Goal: Navigation & Orientation: Find specific page/section

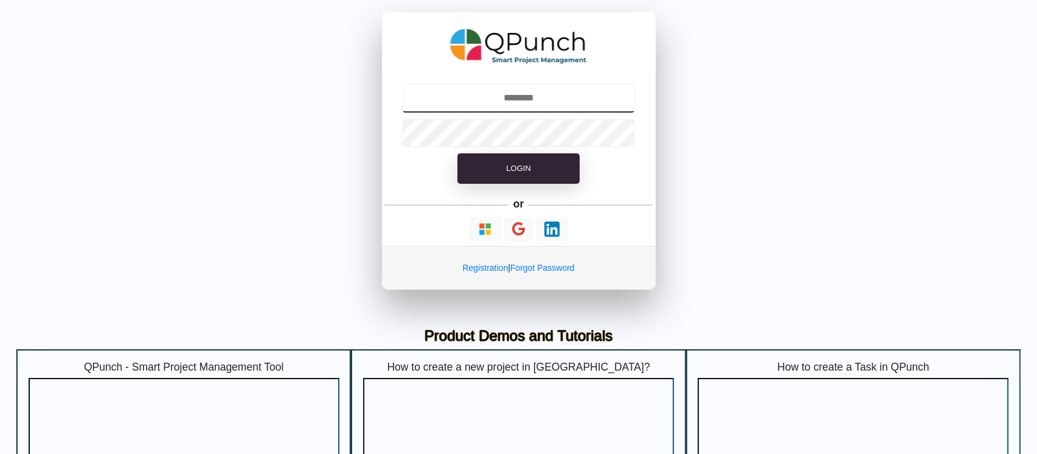
click at [536, 89] on input "text" at bounding box center [518, 97] width 233 height 29
type input "**********"
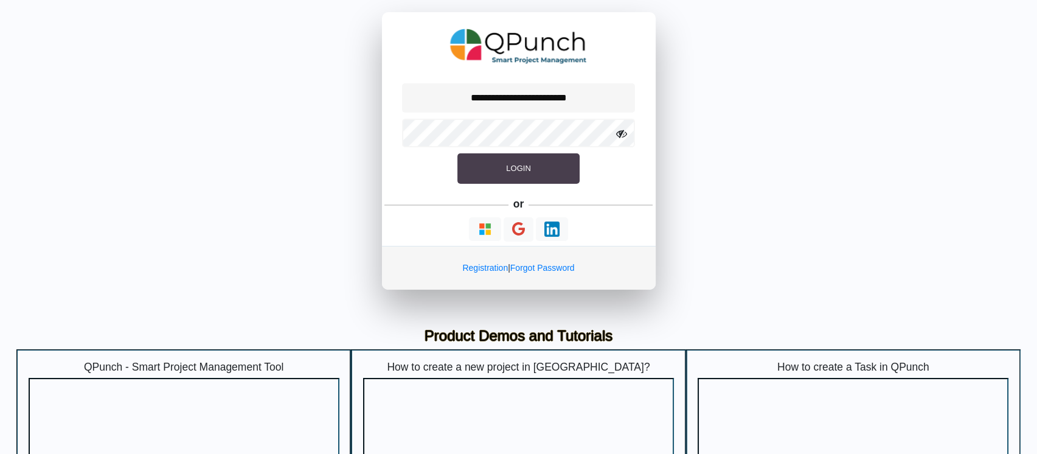
click at [546, 159] on button "Login" at bounding box center [518, 168] width 122 height 30
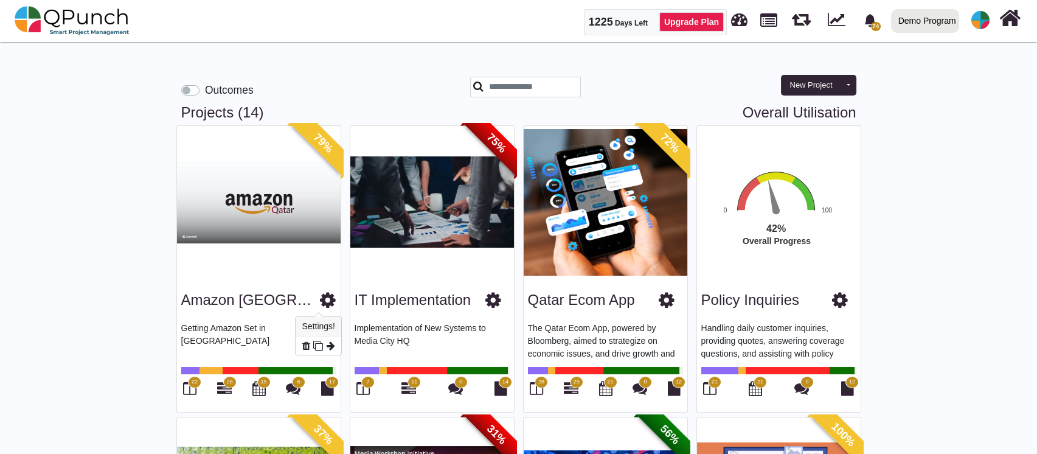
click at [320, 299] on icon at bounding box center [328, 300] width 16 height 18
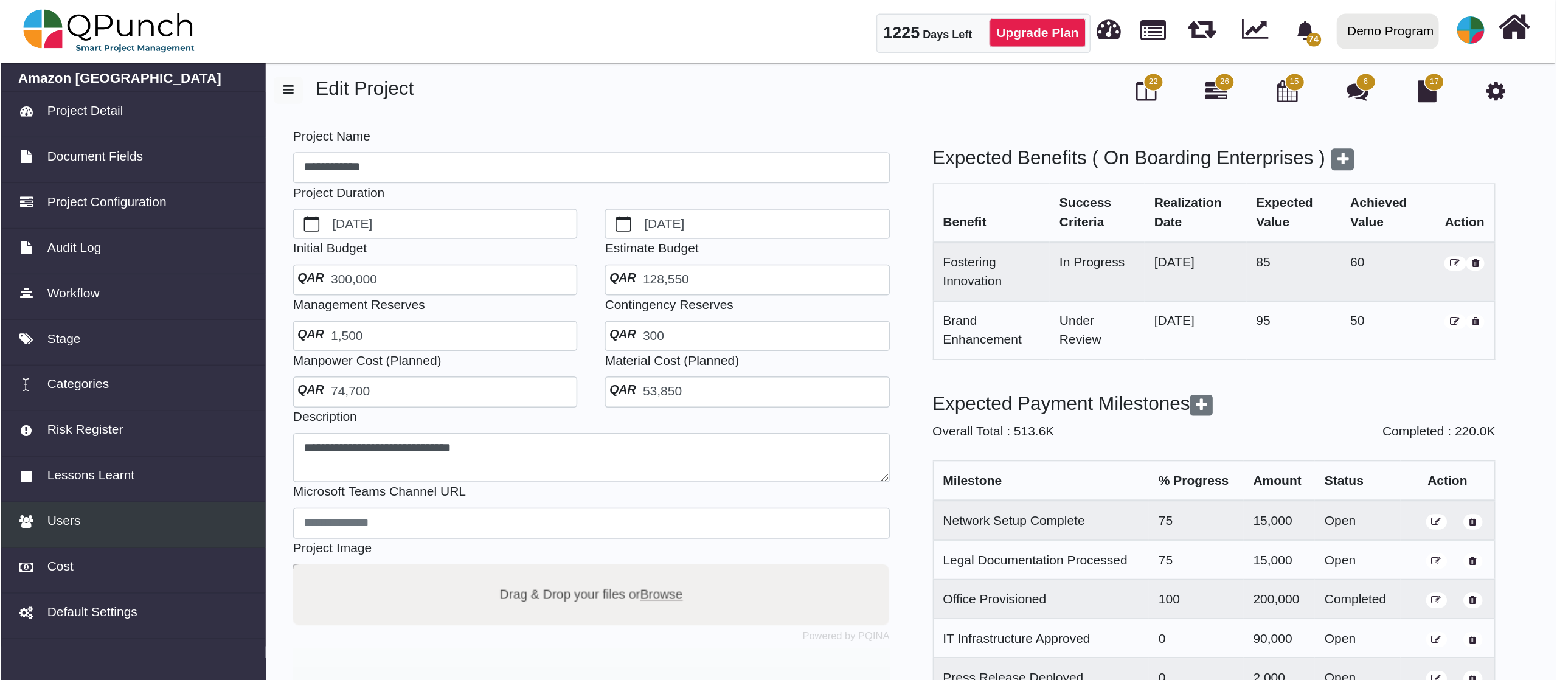
scroll to position [56, 0]
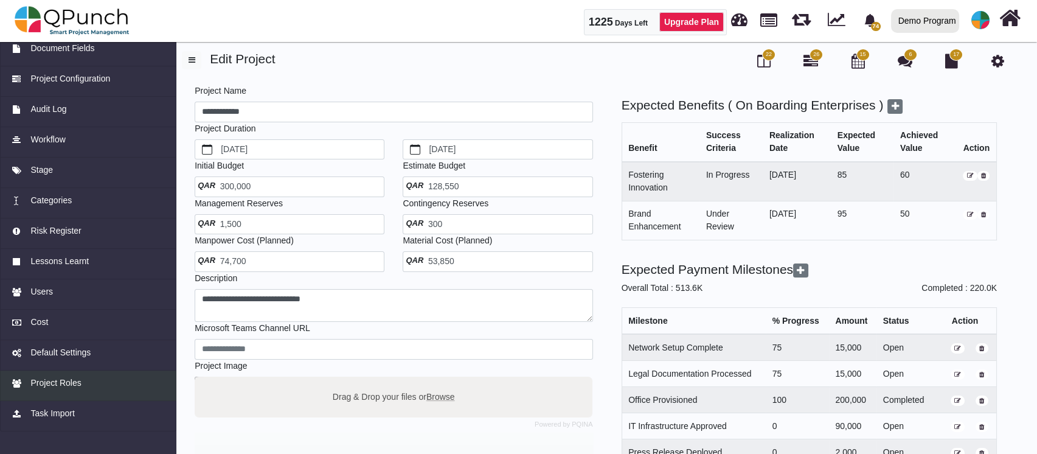
click at [29, 372] on link "Project Roles" at bounding box center [88, 385] width 176 height 30
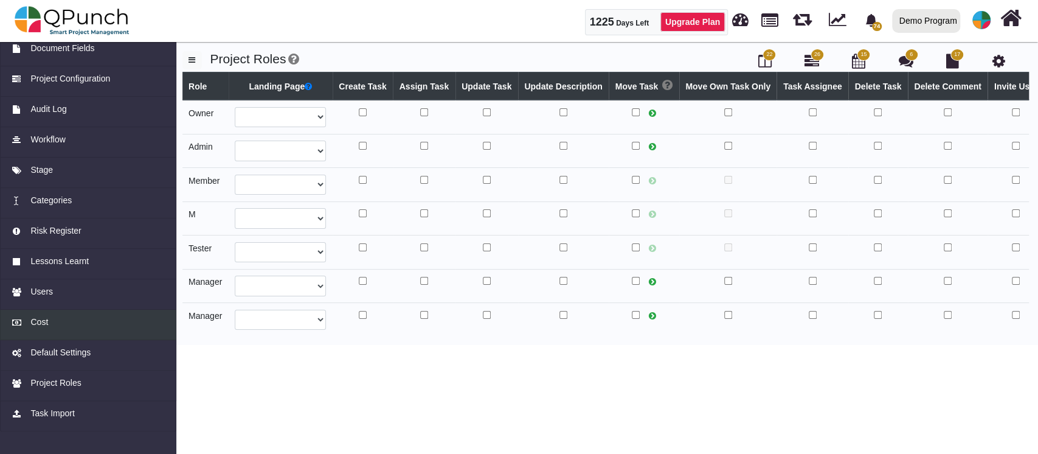
select select
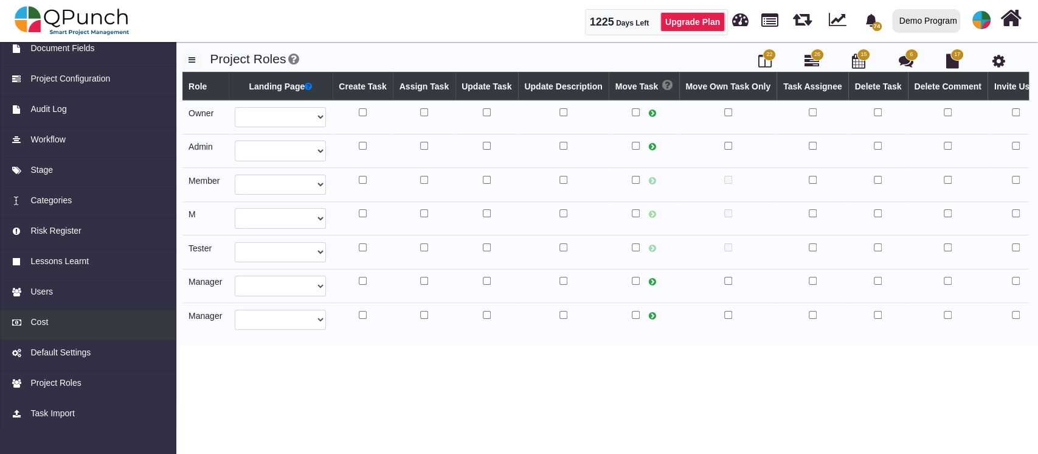
select select
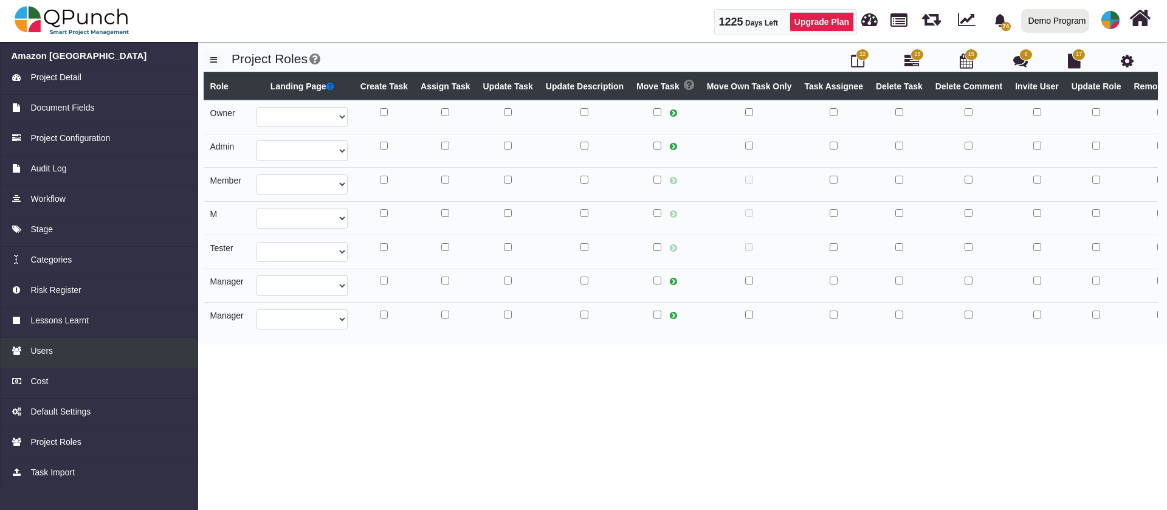
click at [44, 347] on span "Users" at bounding box center [41, 351] width 22 height 13
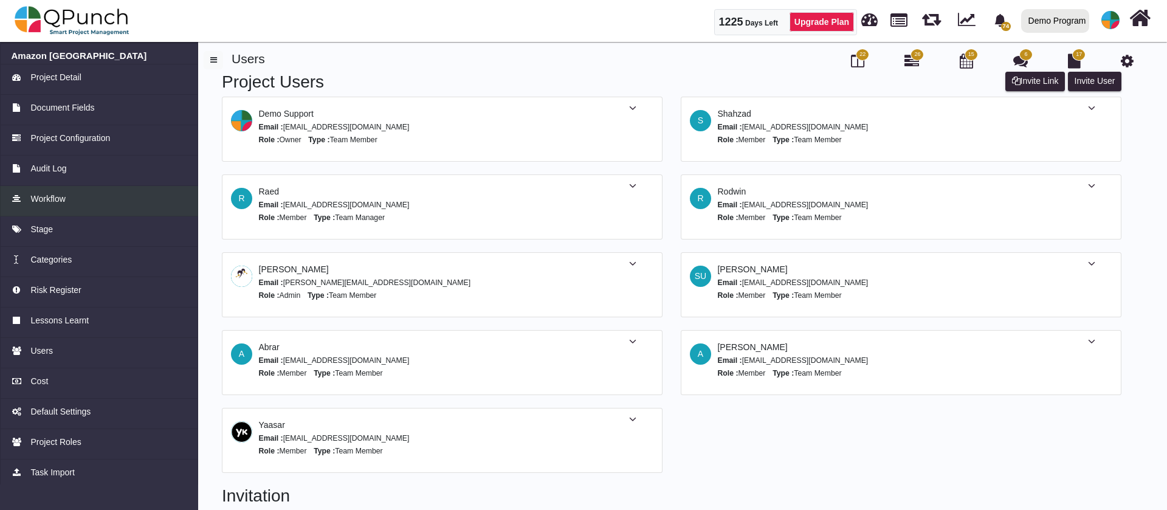
click at [40, 209] on link "Workflow" at bounding box center [99, 201] width 198 height 30
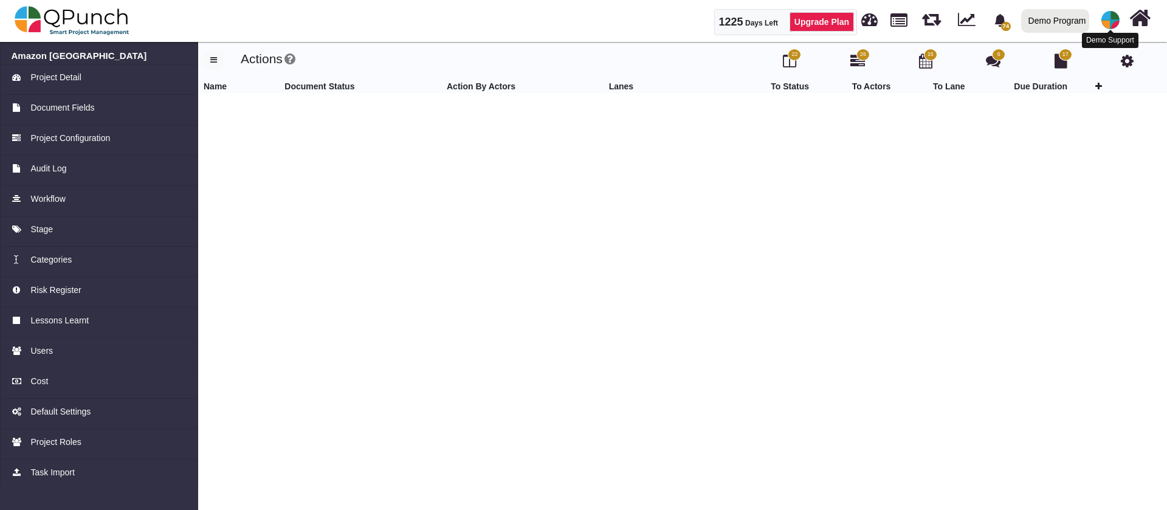
click at [1036, 16] on img at bounding box center [1111, 20] width 18 height 18
click at [1036, 116] on link "Logout" at bounding box center [1074, 123] width 106 height 17
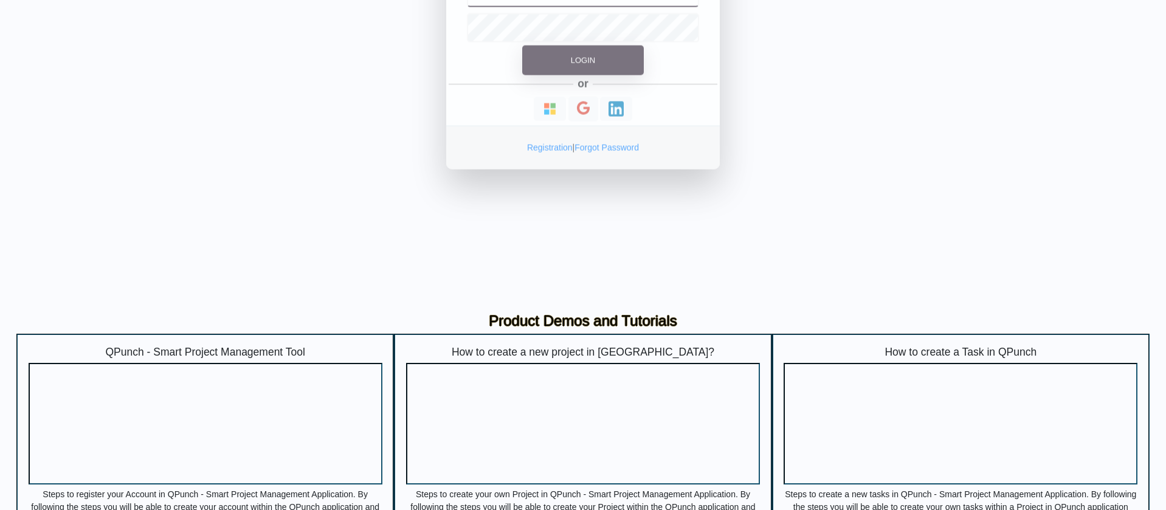
click at [584, 102] on input "text" at bounding box center [583, 97] width 233 height 29
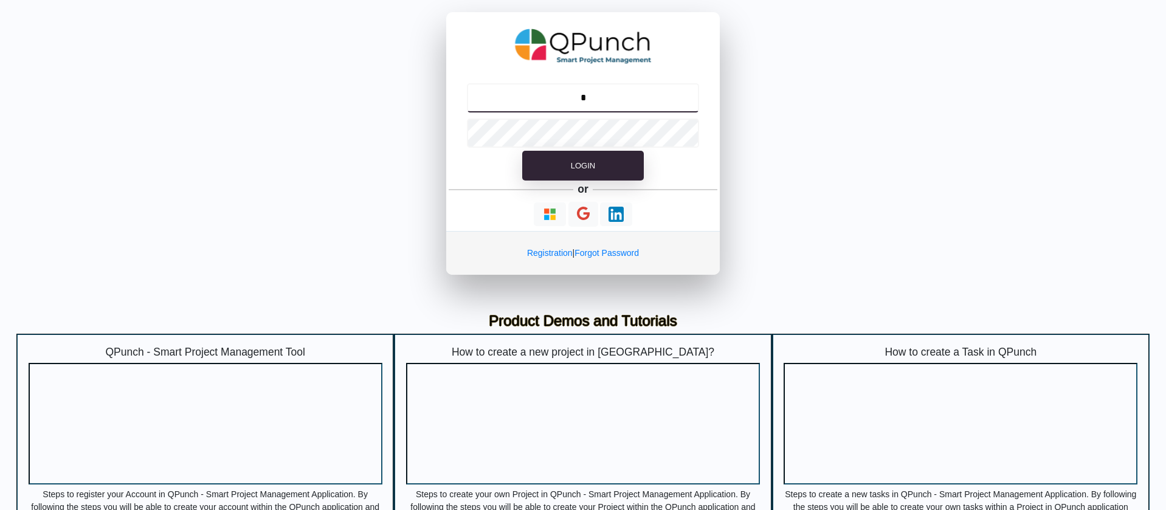
type input "**********"
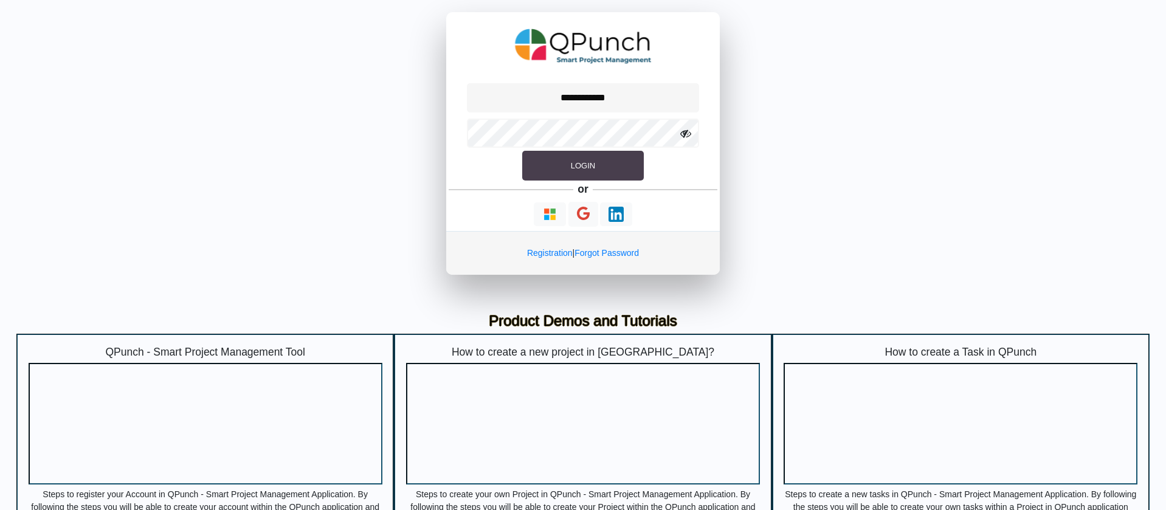
click at [562, 163] on button "Login" at bounding box center [583, 166] width 122 height 30
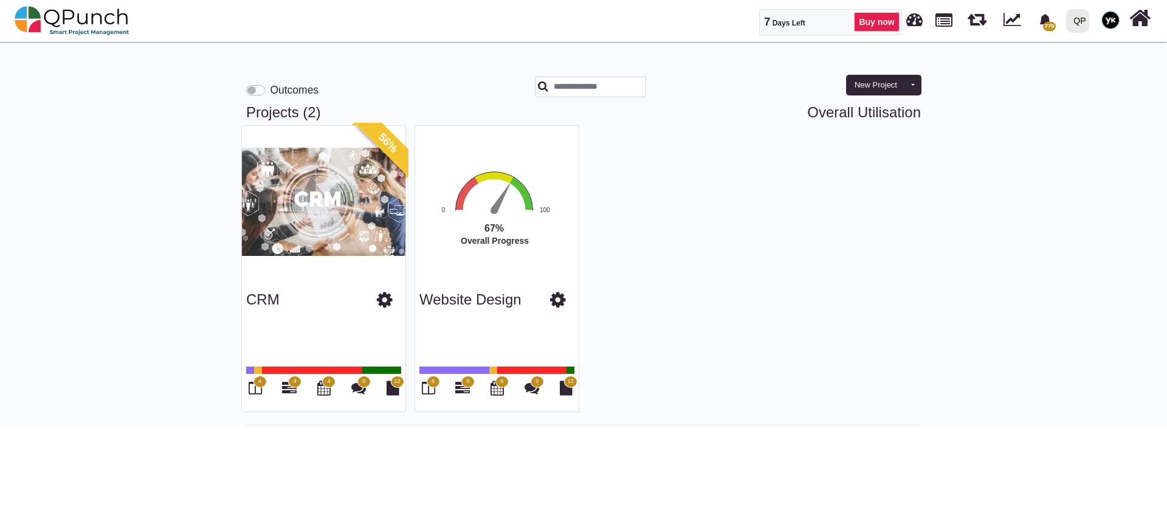
click at [1036, 13] on div at bounding box center [1072, 12] width 4 height 4
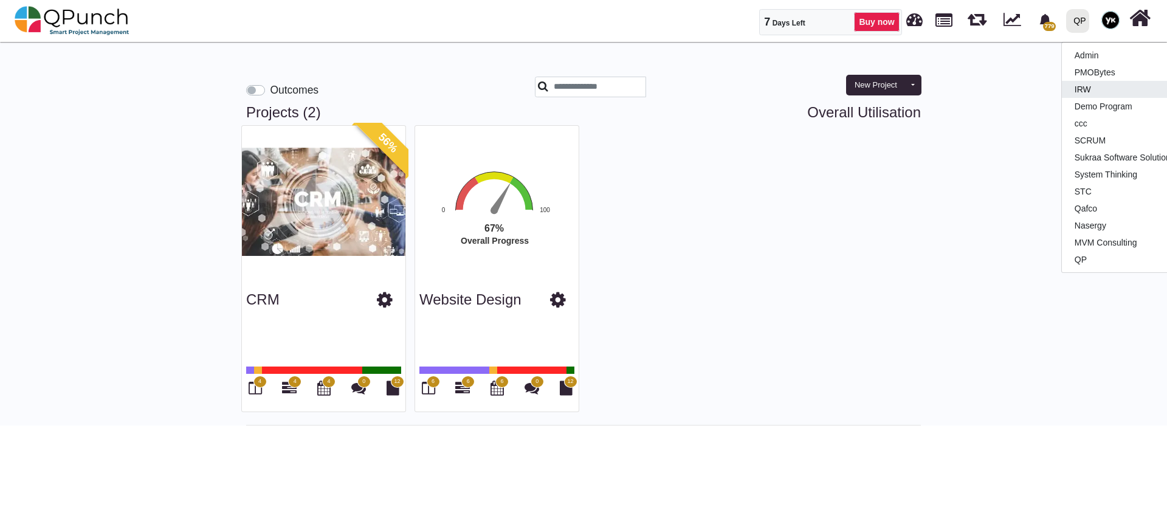
click at [1036, 94] on link "IRW" at bounding box center [1134, 89] width 144 height 17
